Goal: Information Seeking & Learning: Compare options

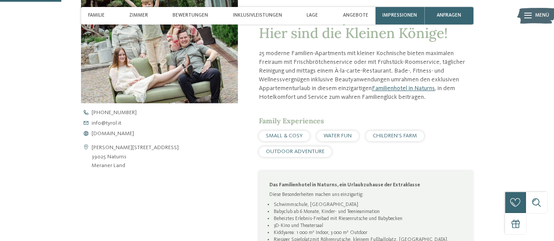
scroll to position [307, 0]
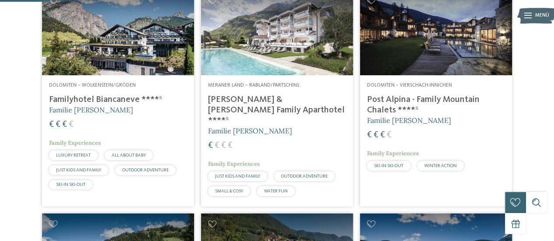
click at [425, 116] on h4 "Post Alpina - Family Mountain Chalets ****ˢ" at bounding box center [436, 105] width 138 height 21
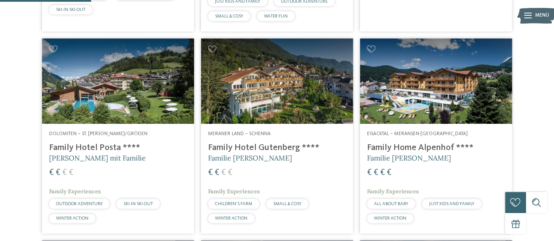
scroll to position [438, 0]
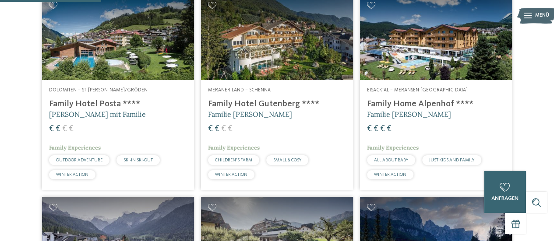
click at [102, 80] on img at bounding box center [118, 37] width 152 height 85
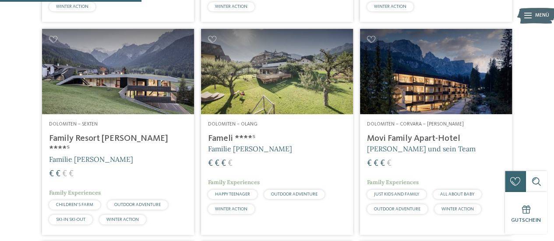
scroll to position [613, 0]
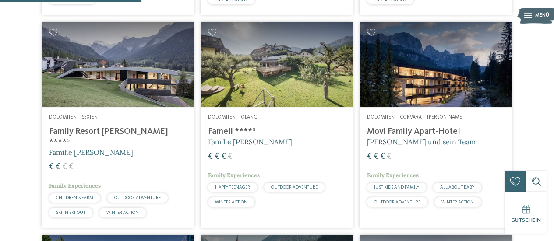
click at [222, 137] on h4 "Fameli ****ˢ" at bounding box center [277, 132] width 138 height 11
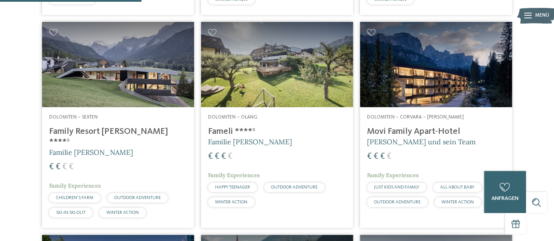
click at [219, 120] on span "Dolomiten – Olang" at bounding box center [233, 117] width 50 height 5
click at [237, 96] on img at bounding box center [277, 64] width 152 height 85
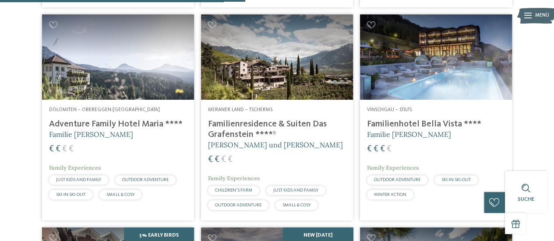
scroll to position [1095, 0]
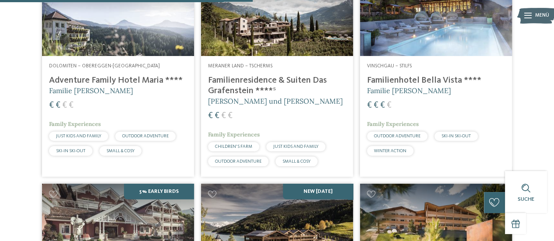
click at [124, 86] on h4 "Adventure Family Hotel Maria ****" at bounding box center [118, 80] width 138 height 11
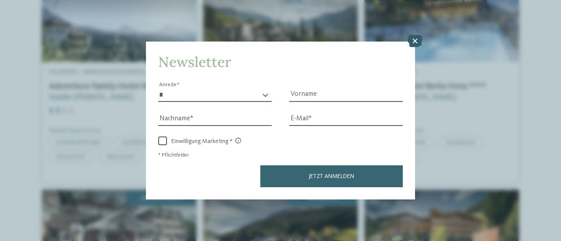
click at [414, 39] on icon at bounding box center [414, 41] width 15 height 12
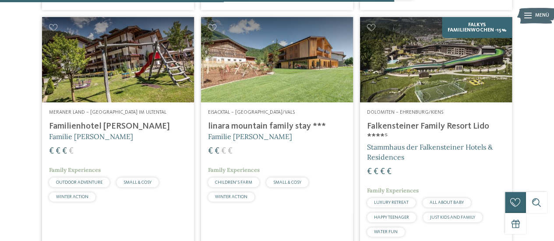
scroll to position [1709, 0]
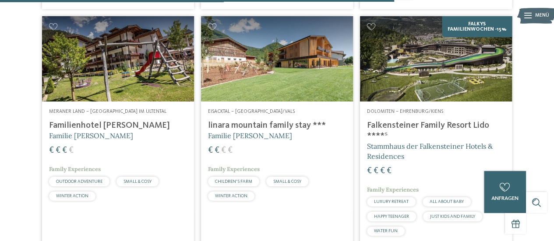
click at [108, 102] on img at bounding box center [118, 58] width 152 height 85
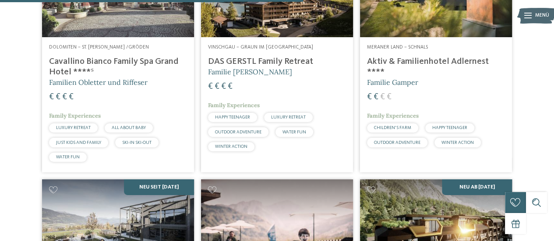
scroll to position [1315, 0]
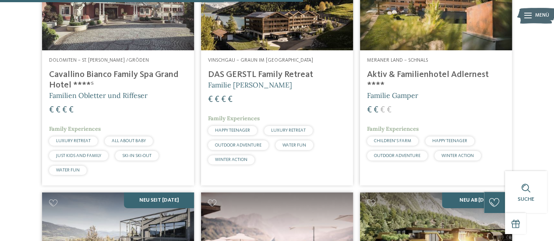
click at [119, 91] on h4 "Cavallino Bianco Family Spa Grand Hotel ****ˢ" at bounding box center [118, 80] width 138 height 21
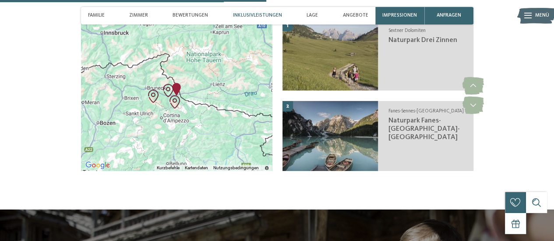
scroll to position [1446, 0]
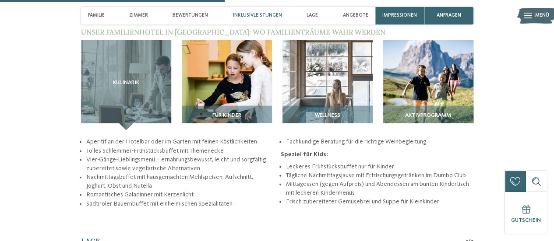
scroll to position [1008, 0]
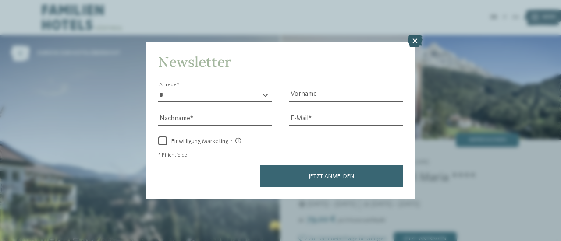
click at [415, 41] on icon at bounding box center [414, 41] width 15 height 12
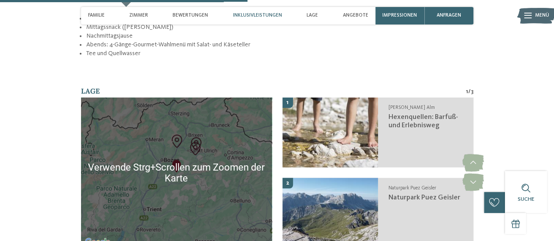
scroll to position [1271, 0]
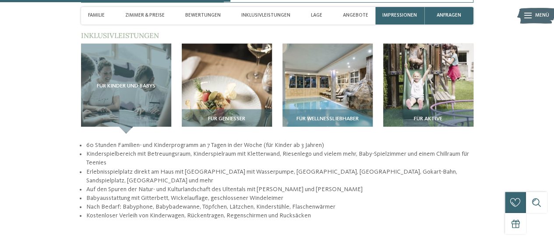
scroll to position [1095, 0]
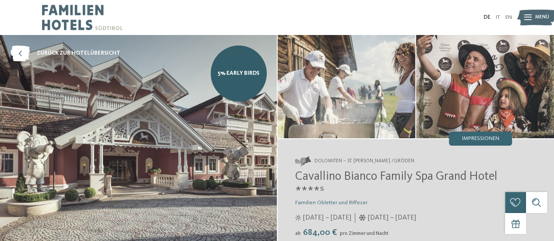
click at [119, 102] on img at bounding box center [138, 156] width 277 height 242
